Goal: Check status

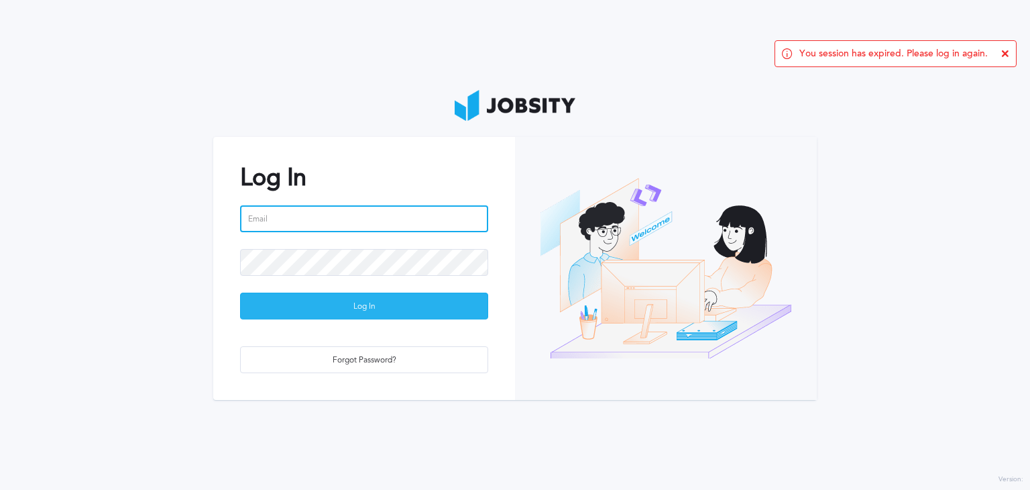
type input "[EMAIL_ADDRESS][PERSON_NAME][DOMAIN_NAME]"
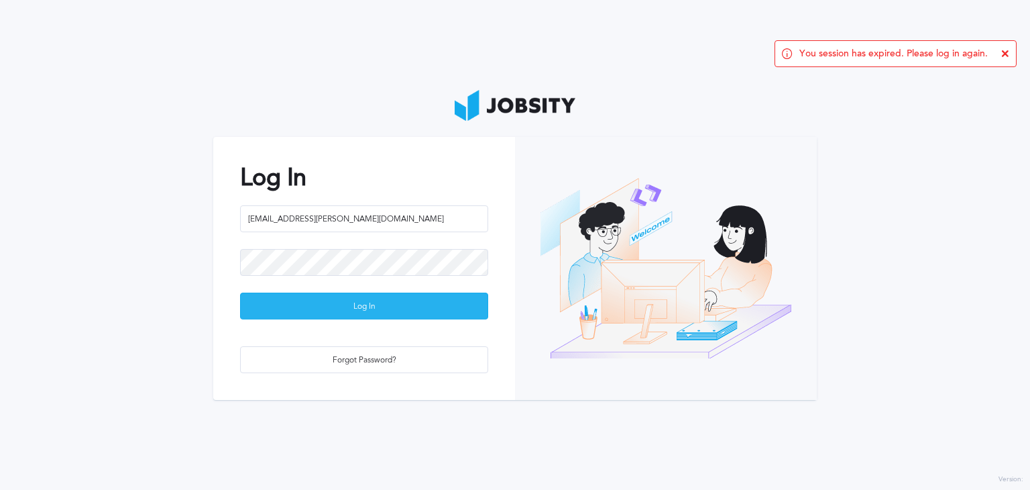
click at [328, 306] on div "Log In" at bounding box center [364, 306] width 247 height 27
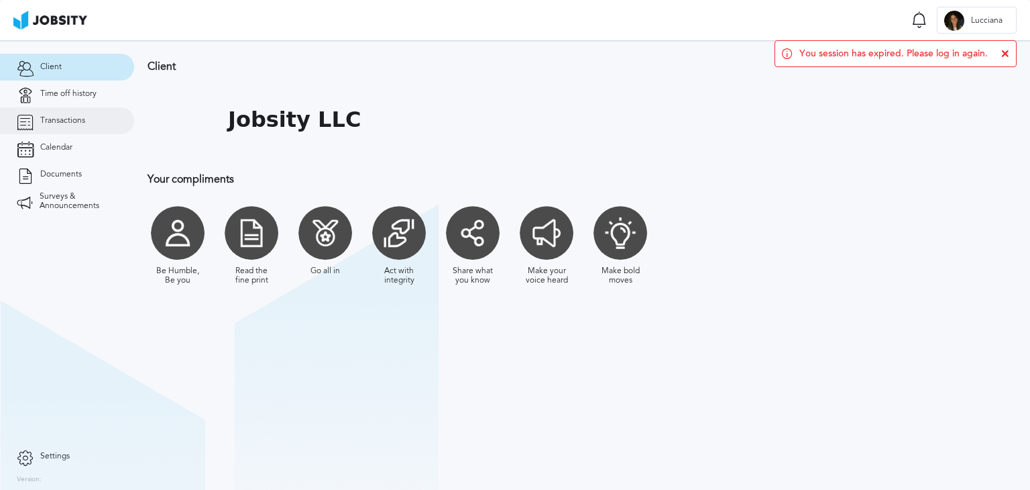
click at [75, 113] on link "Transactions" at bounding box center [67, 120] width 134 height 27
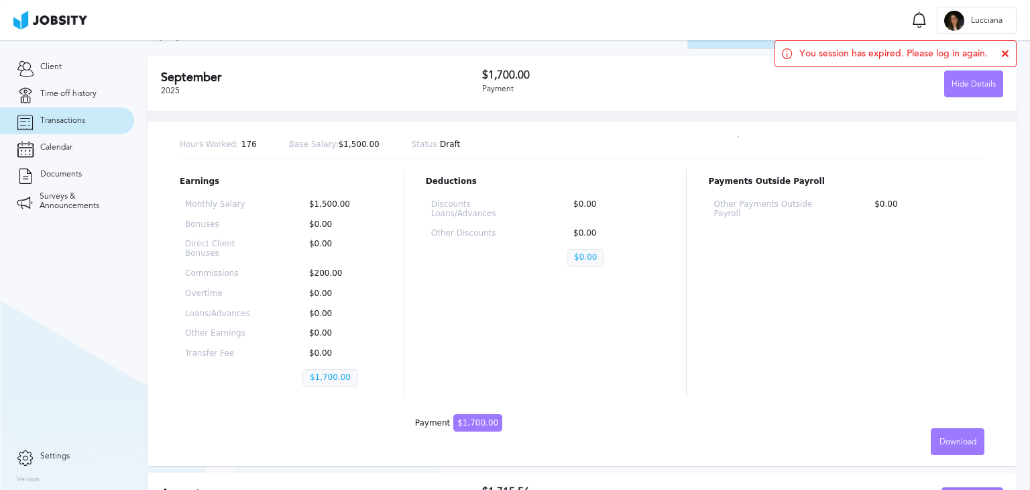
scroll to position [67, 0]
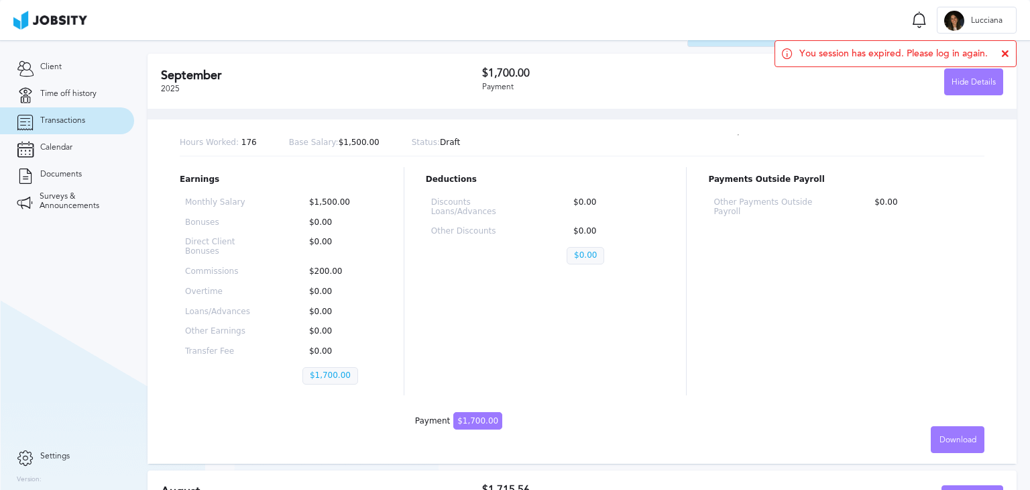
click at [667, 317] on div "Earnings Monthly Salary $1,500.00 Bonuses $0.00 Direct Client Bonuses $0.00 Com…" at bounding box center [582, 281] width 805 height 228
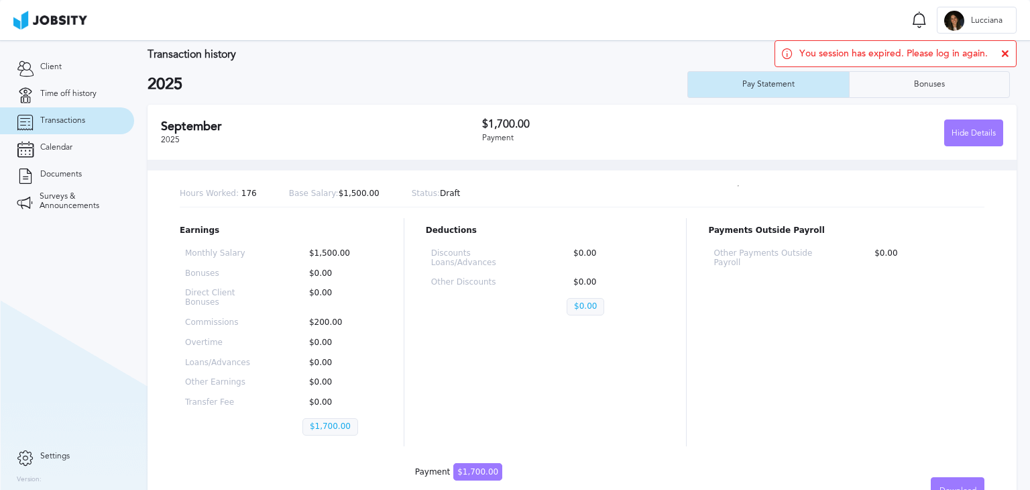
scroll to position [0, 0]
